Goal: Transaction & Acquisition: Purchase product/service

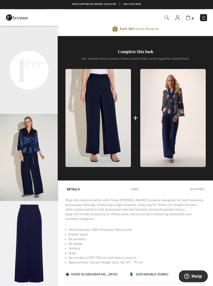
scroll to position [124, 0]
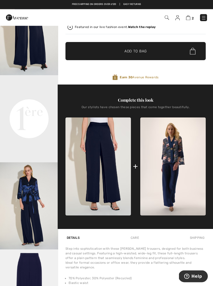
click at [41, 220] on img "3 / 4" at bounding box center [29, 206] width 58 height 87
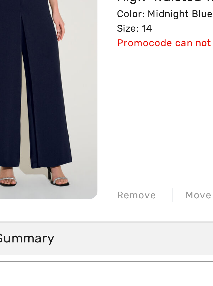
scroll to position [175, 23]
